Goal: Task Accomplishment & Management: Manage account settings

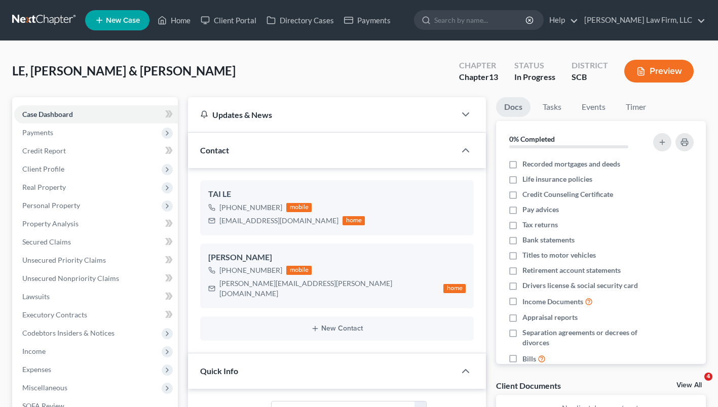
select select "3"
click at [173, 21] on link "Home" at bounding box center [173, 20] width 43 height 18
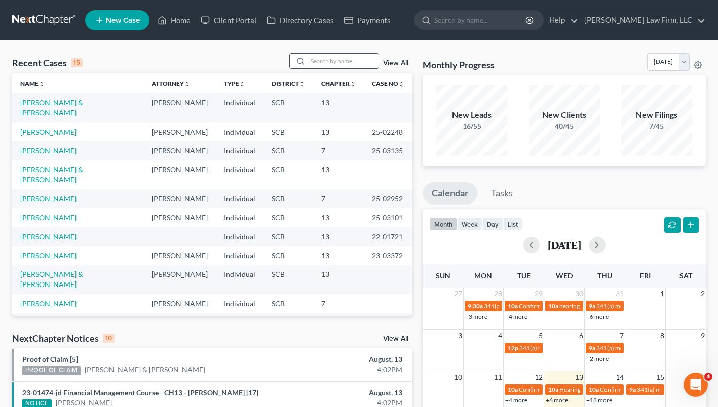
click at [327, 66] on input "search" at bounding box center [343, 61] width 71 height 15
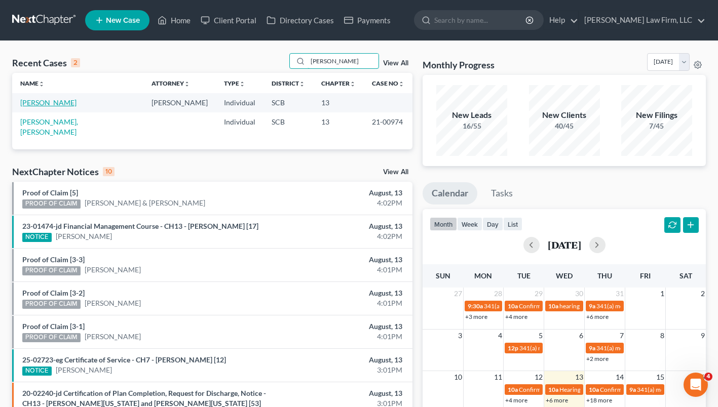
type input "[PERSON_NAME]"
click at [47, 102] on link "[PERSON_NAME]" at bounding box center [48, 102] width 56 height 9
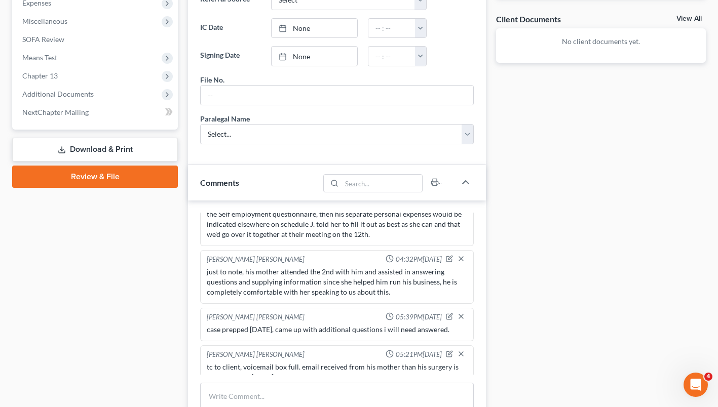
scroll to position [105, 0]
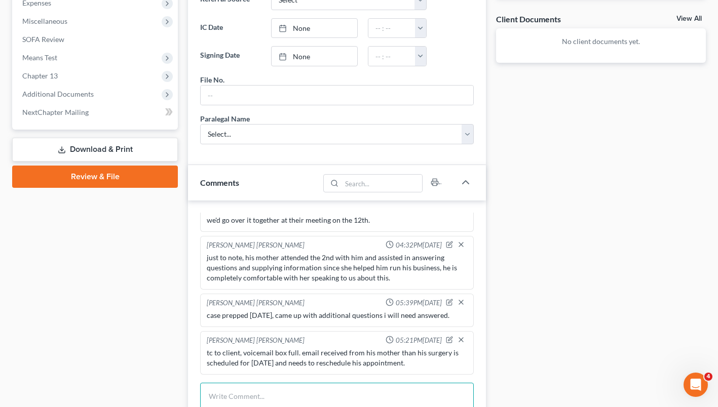
click at [319, 390] on textarea at bounding box center [337, 401] width 274 height 37
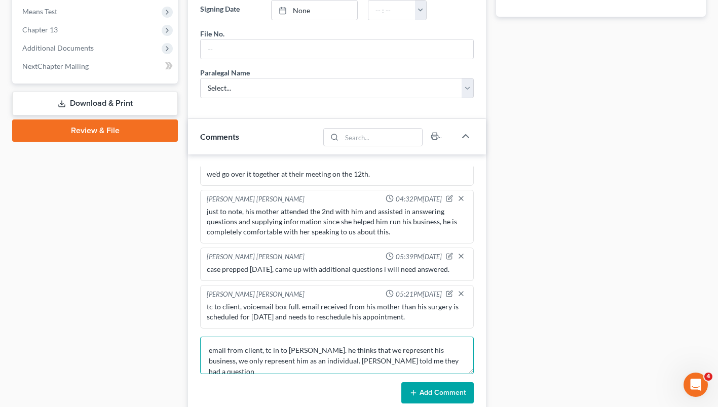
scroll to position [413, 0]
click at [307, 349] on textarea "email from client, tc in to [PERSON_NAME]. he thinks that we represent his busi…" at bounding box center [337, 354] width 274 height 37
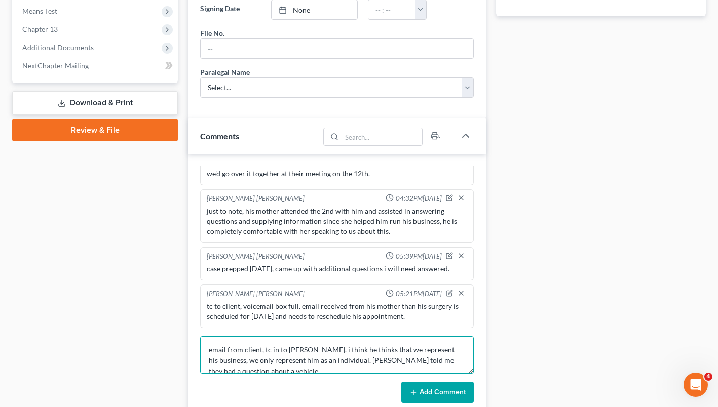
click at [209, 360] on textarea "email from client, tc in to [PERSON_NAME]. i think he thinks that we represent …" at bounding box center [337, 354] width 274 height 37
click at [280, 367] on textarea "email from client, tc in to [PERSON_NAME]. i think he thinks that we represent …" at bounding box center [337, 354] width 274 height 37
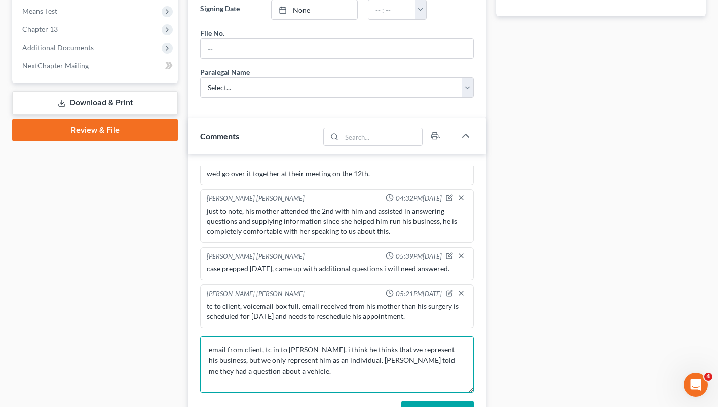
drag, startPoint x: 470, startPoint y: 369, endPoint x: 475, endPoint y: 389, distance: 20.3
click at [475, 389] on div "[PERSON_NAME] [PERSON_NAME] 04:31PM[DATE] tc to client after receiving VM from …" at bounding box center [337, 294] width 298 height 281
click at [332, 369] on textarea "email from client, tc in to [PERSON_NAME]. i think he thinks that we represent …" at bounding box center [337, 364] width 274 height 57
click at [281, 382] on textarea "email from client, tc in to [PERSON_NAME]. i think he thinks that we represent …" at bounding box center [337, 364] width 274 height 57
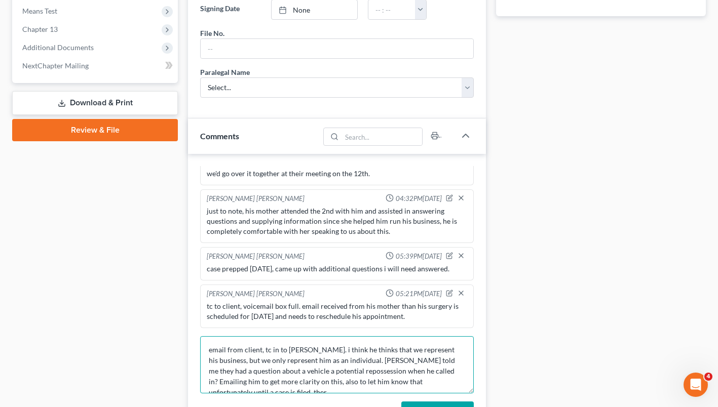
scroll to position [4, 0]
click at [256, 365] on textarea "email from client, tc in to [PERSON_NAME]. i think he thinks that we represent …" at bounding box center [337, 364] width 274 height 57
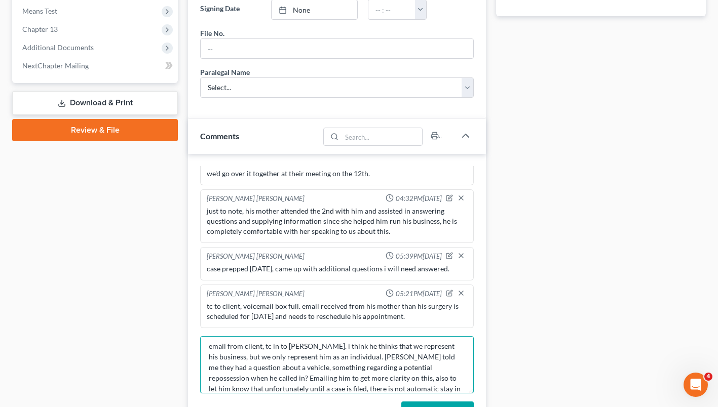
click at [394, 387] on textarea "email from client, tc in to [PERSON_NAME]. i think he thinks that we represent …" at bounding box center [337, 364] width 274 height 57
type textarea "email from client, tc in to [PERSON_NAME]. i think he thinks that we represent …"
